Goal: Task Accomplishment & Management: Manage account settings

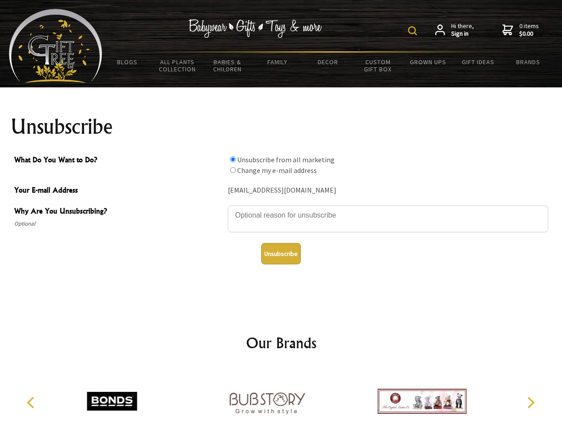
click at [414, 31] on img at bounding box center [412, 30] width 9 height 9
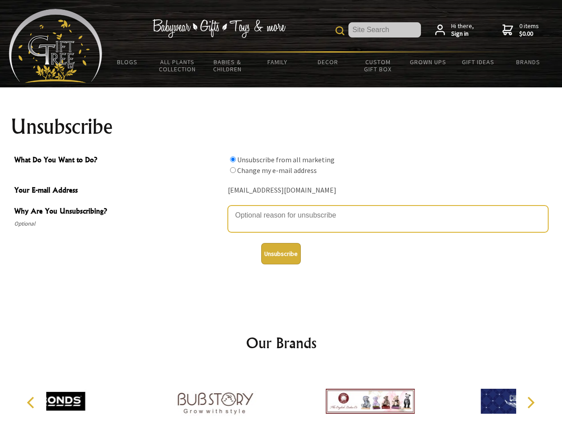
click at [281, 208] on textarea "Why Are You Unsubscribing?" at bounding box center [388, 218] width 321 height 27
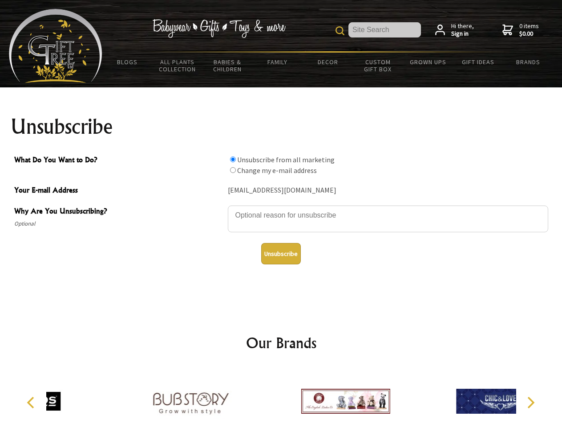
click at [233, 159] on input "What Do You Want to Do?" at bounding box center [233, 159] width 6 height 6
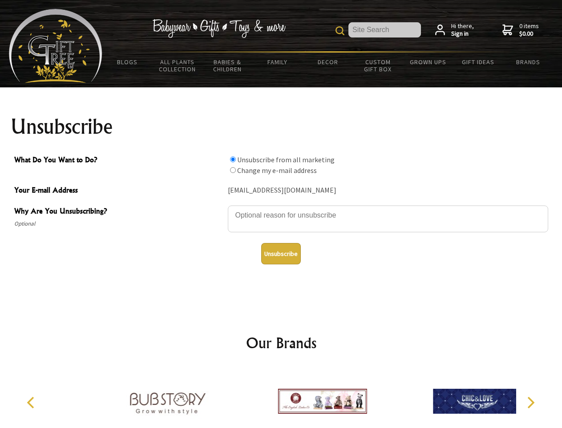
click at [233, 170] on input "What Do You Want to Do?" at bounding box center [233, 170] width 6 height 6
radio input "true"
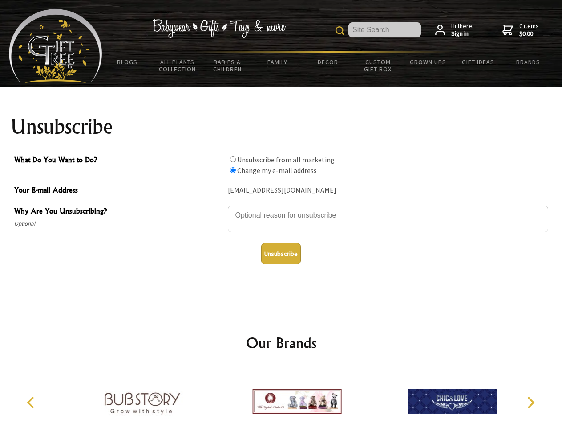
click at [281, 253] on button "Unsubscribe" at bounding box center [281, 253] width 40 height 21
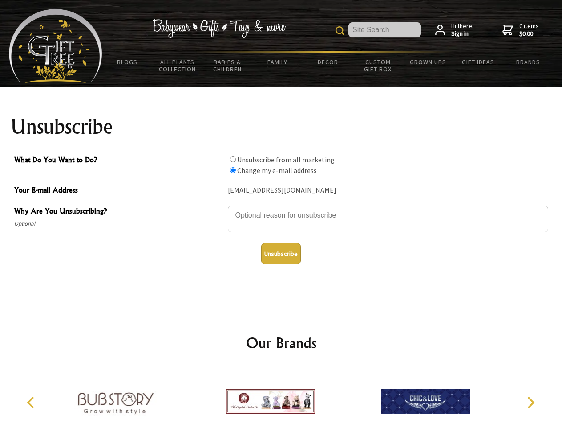
click at [32, 402] on icon "Previous" at bounding box center [32, 402] width 12 height 12
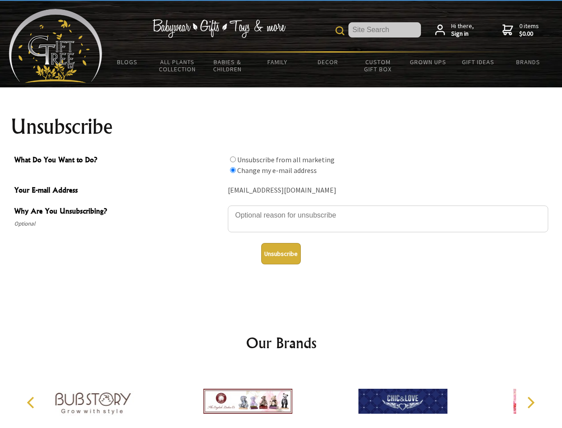
click at [531, 402] on icon "Next" at bounding box center [531, 402] width 12 height 12
